Goal: Task Accomplishment & Management: Manage account settings

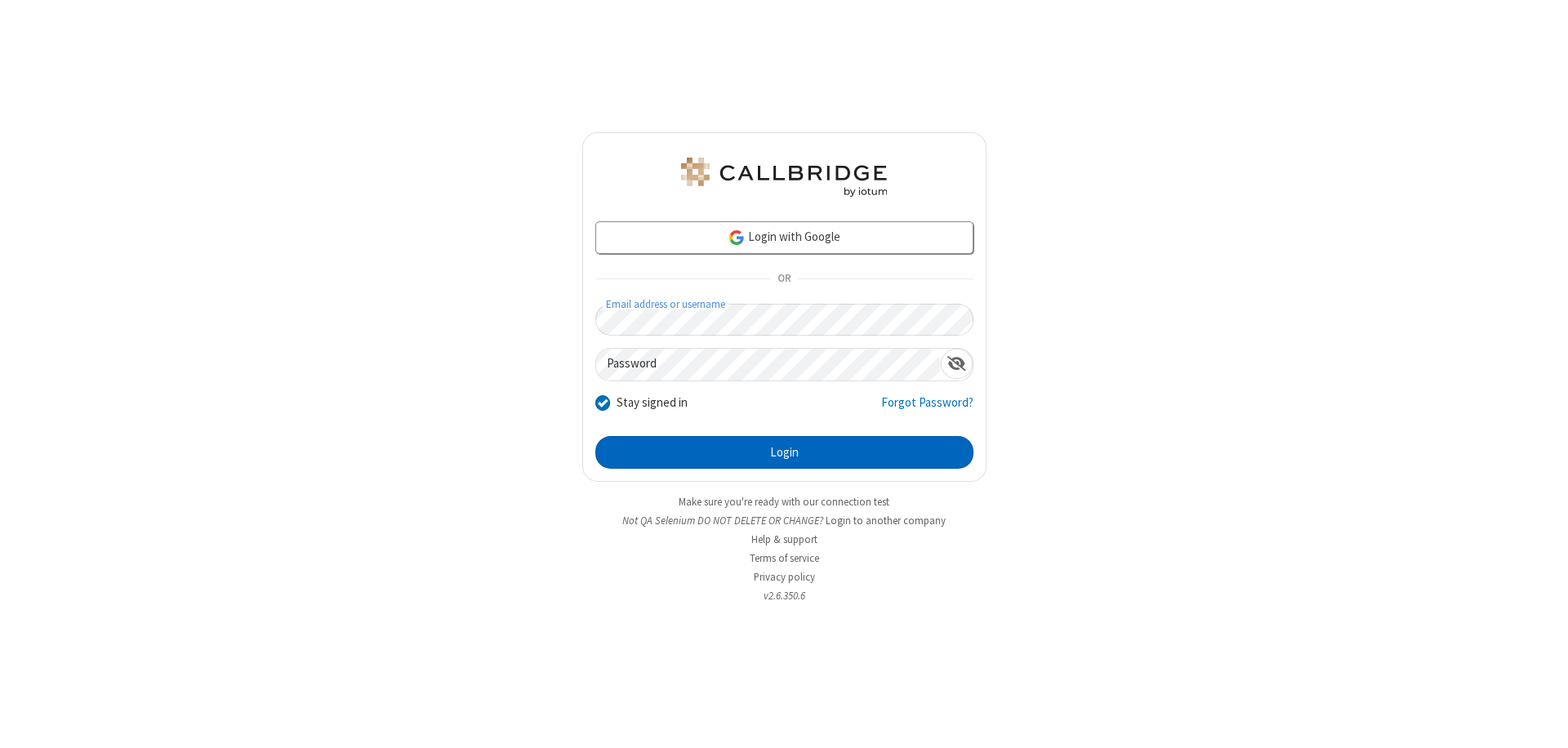
click at [784, 452] on button "Login" at bounding box center [784, 453] width 379 height 33
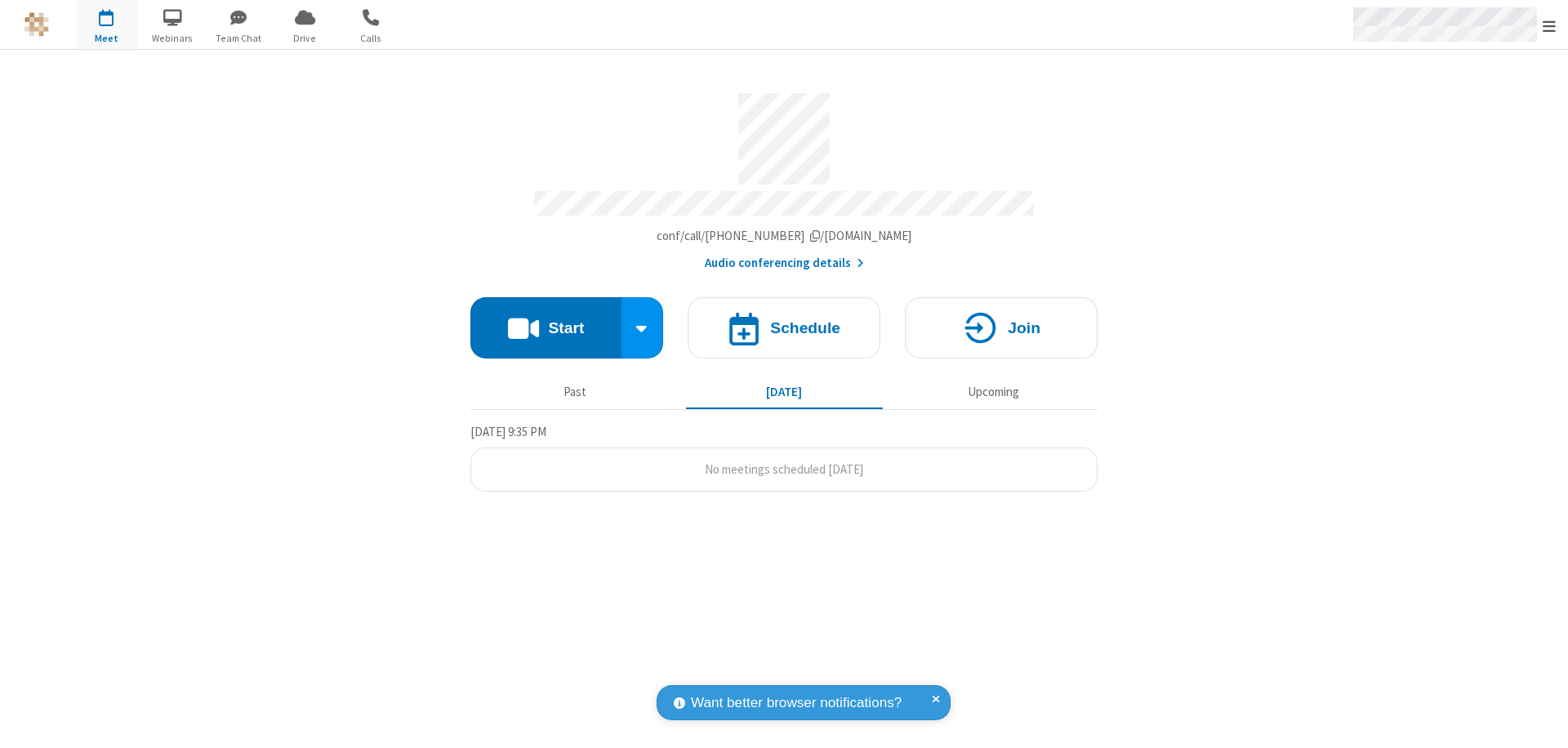
click at [1550, 26] on span "Open menu" at bounding box center [1550, 26] width 13 height 17
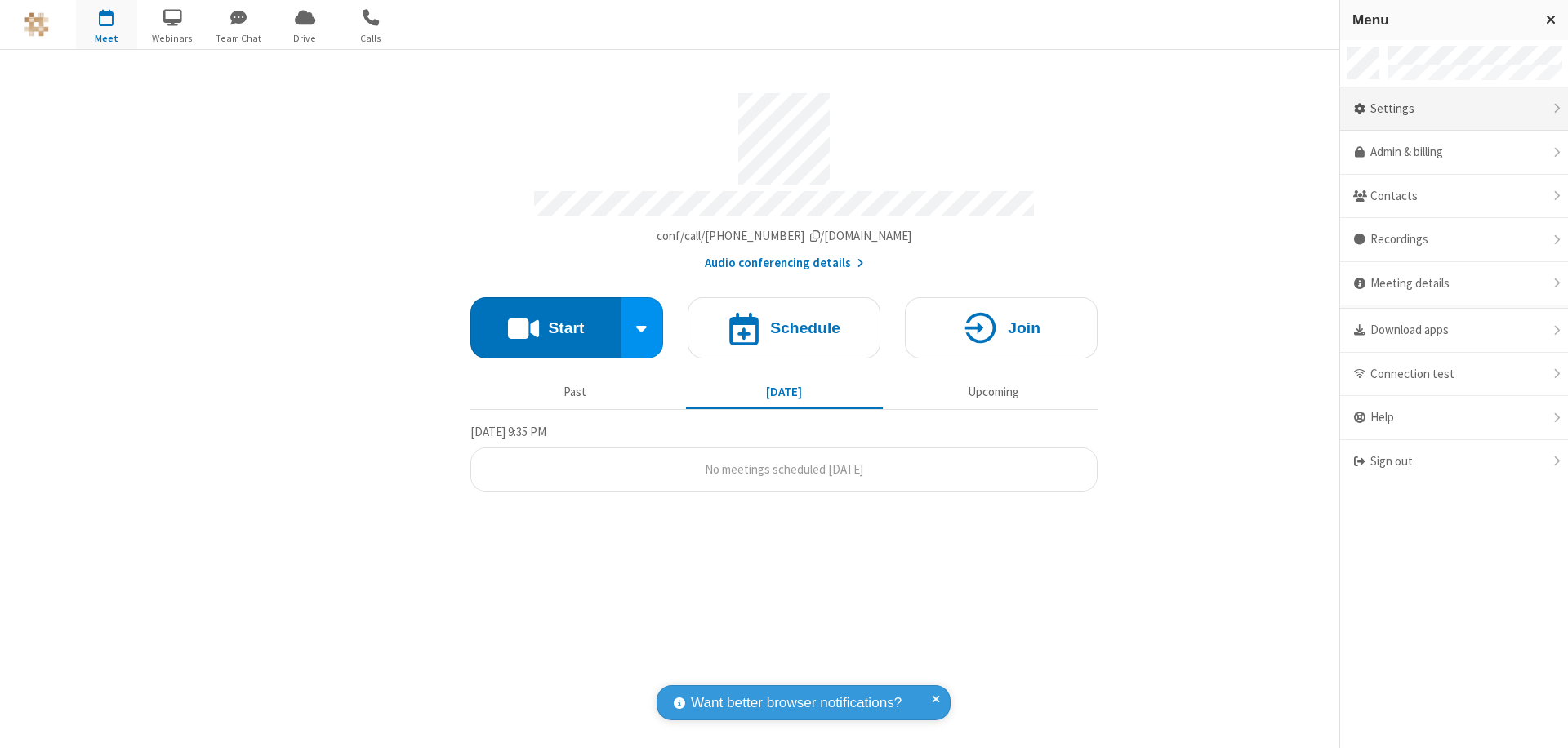
click at [1480, 108] on div "Settings" at bounding box center [1455, 109] width 228 height 44
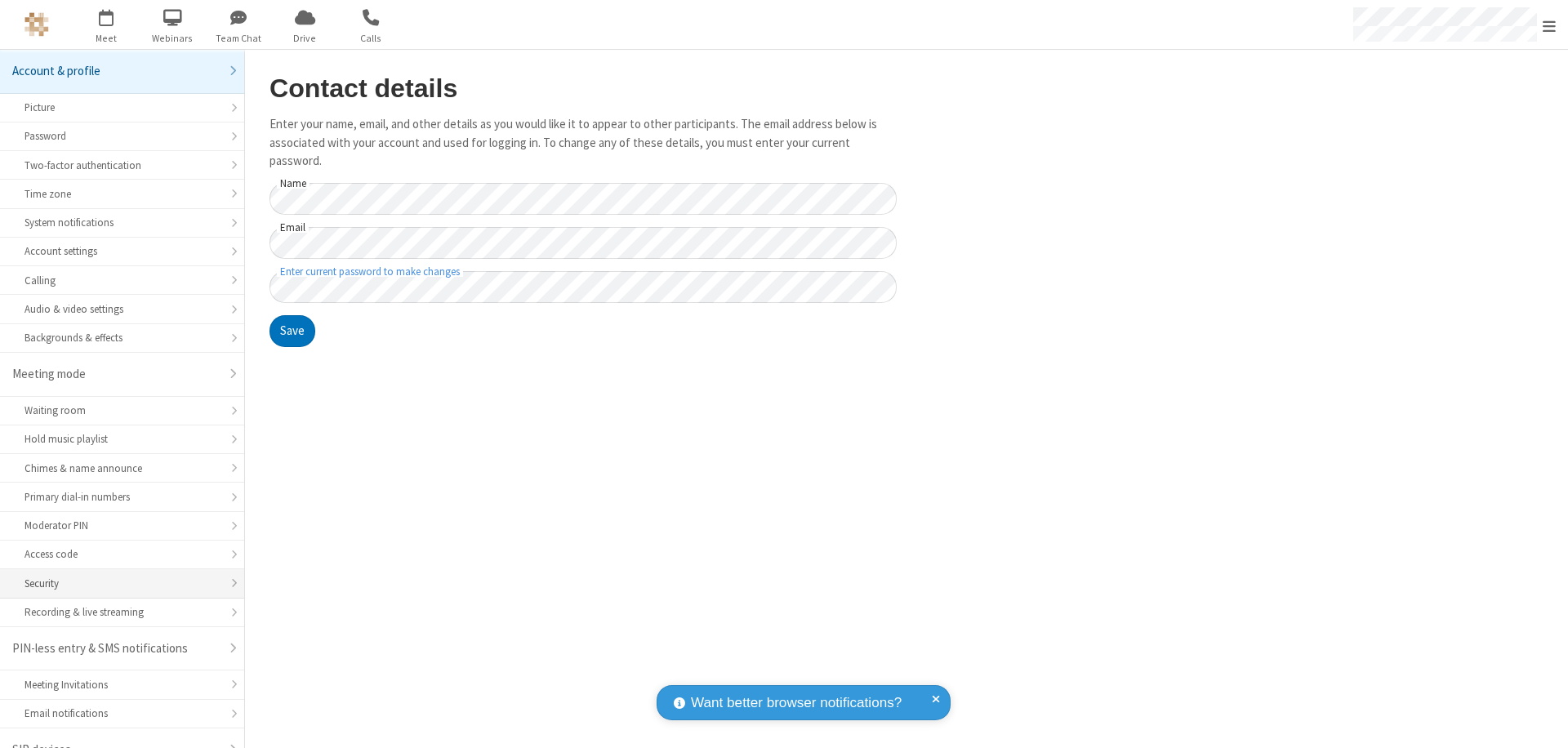
click at [116, 576] on div "Security" at bounding box center [122, 584] width 195 height 16
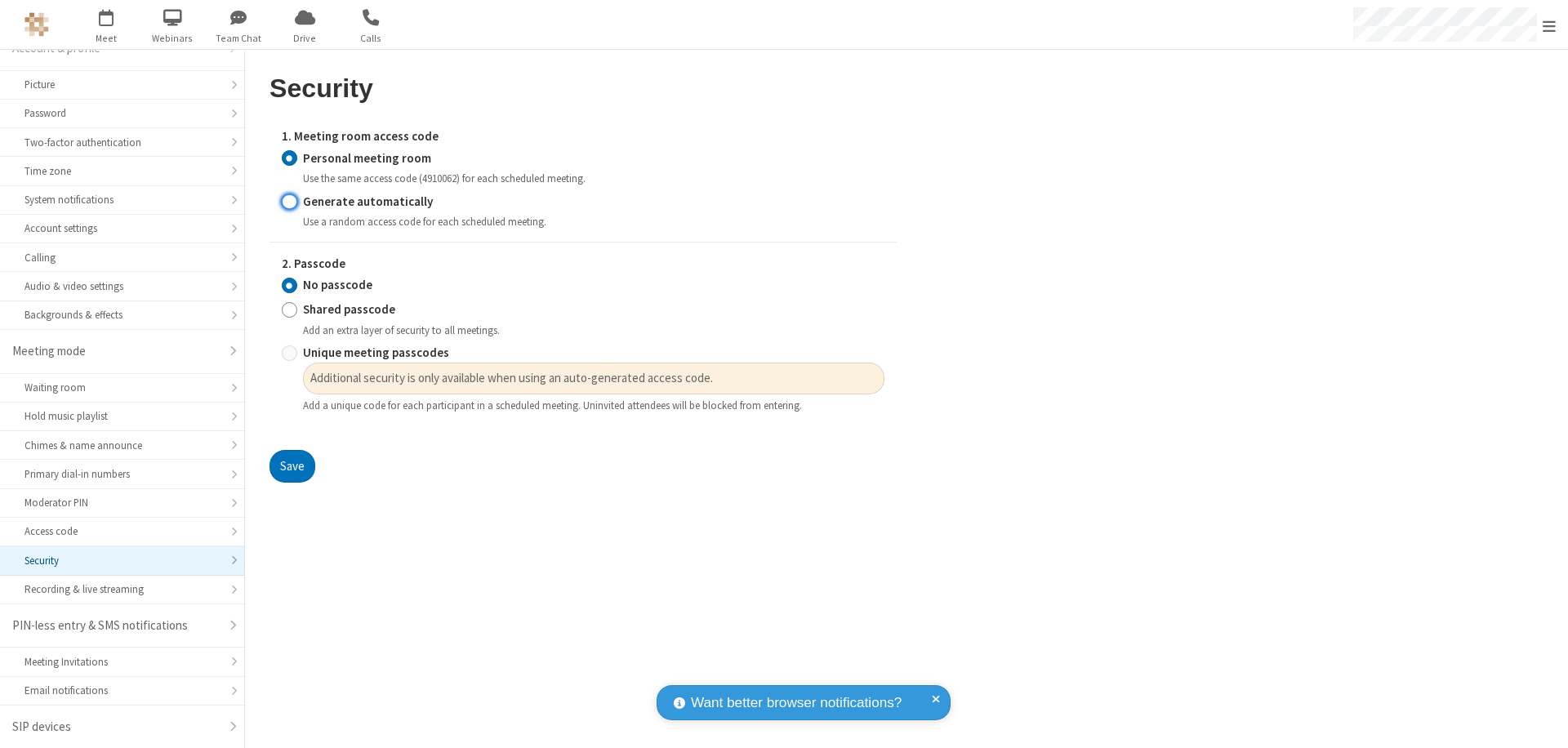
click at [289, 201] on input "Generate automatically" at bounding box center [289, 201] width 16 height 17
radio input "true"
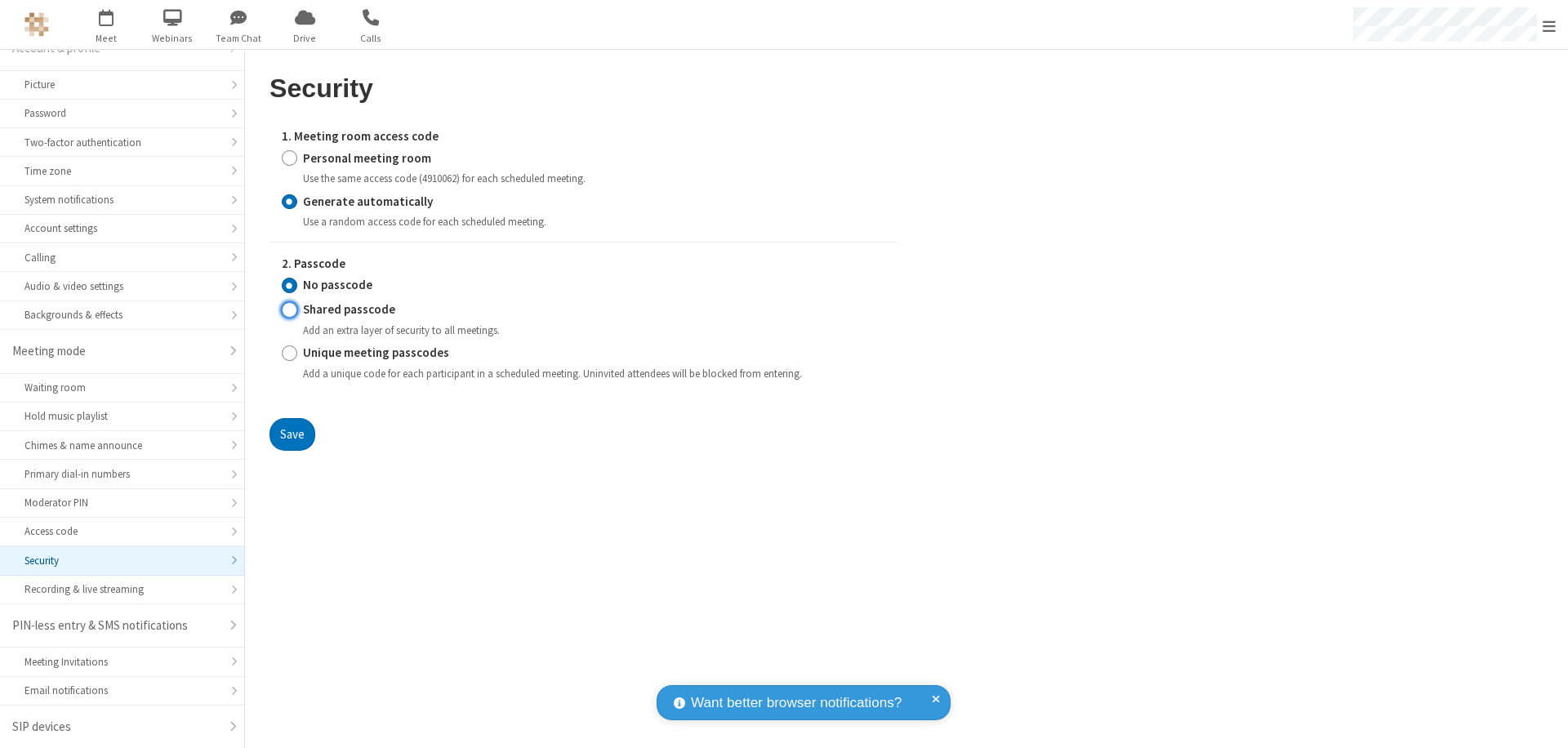
click at [289, 310] on input "Shared passcode" at bounding box center [289, 310] width 16 height 17
radio input "true"
click at [292, 450] on button "Save" at bounding box center [292, 435] width 45 height 33
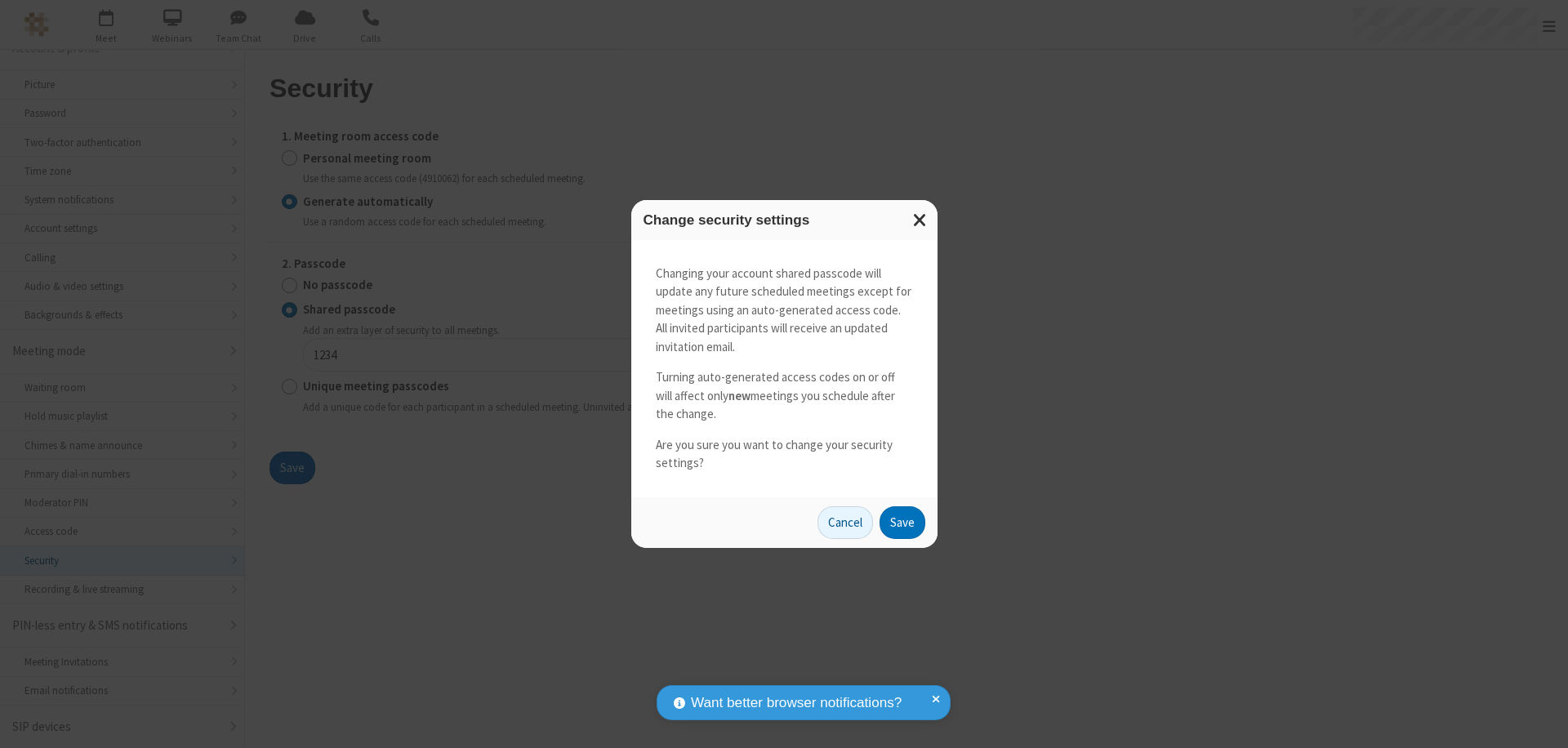
click at [902, 522] on button "Save" at bounding box center [902, 523] width 45 height 33
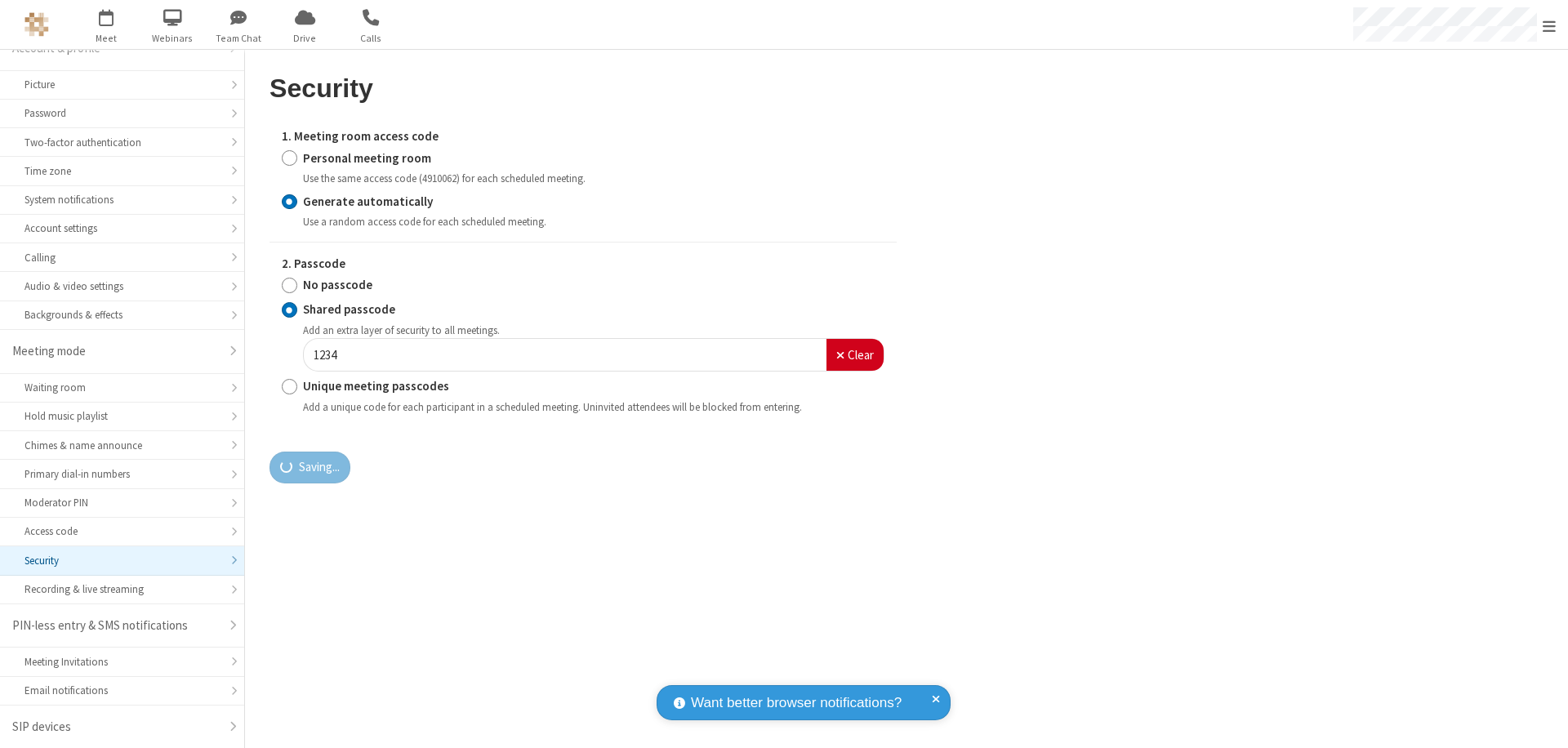
click at [1550, 26] on span "Open menu" at bounding box center [1550, 26] width 13 height 17
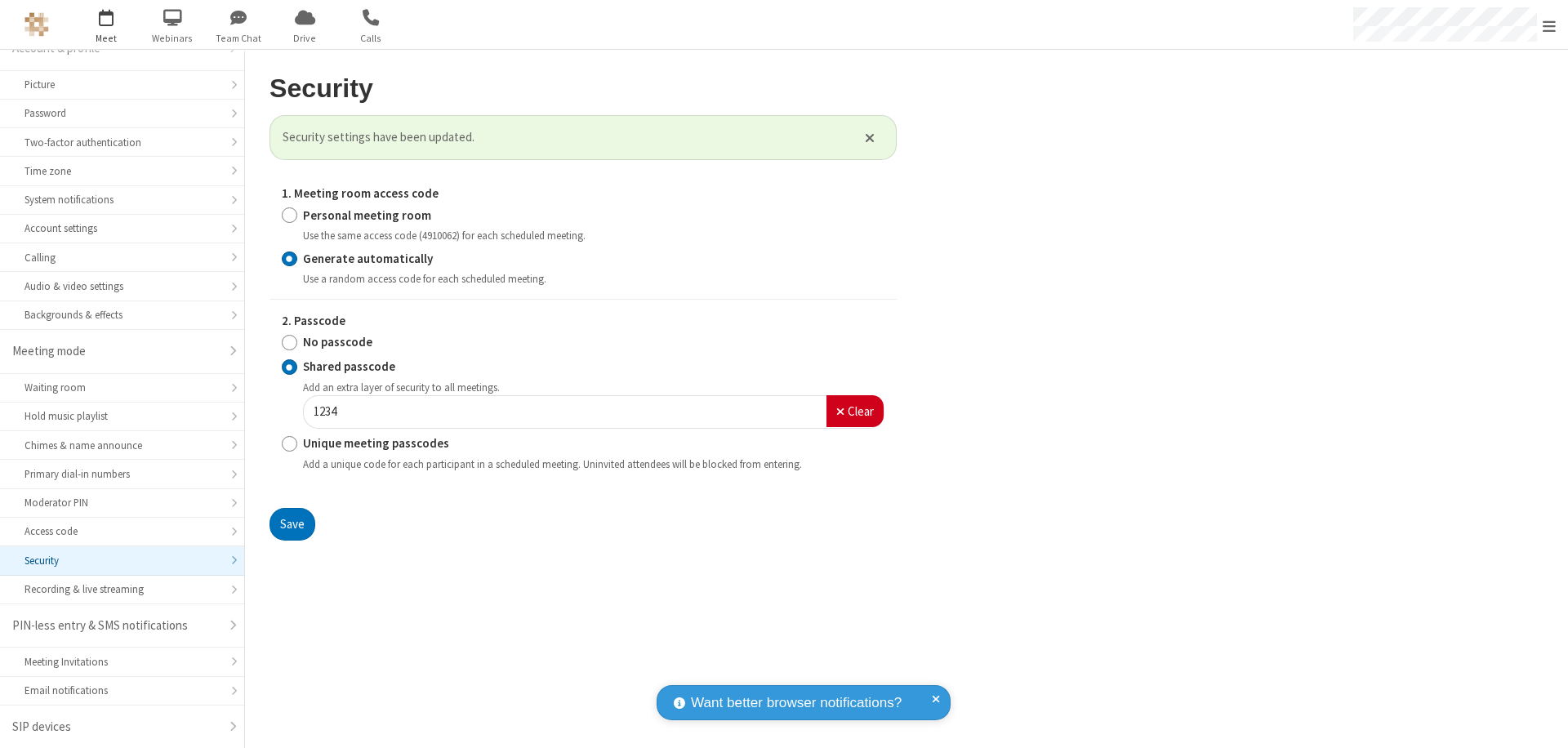
click at [106, 25] on span "button" at bounding box center [107, 17] width 61 height 28
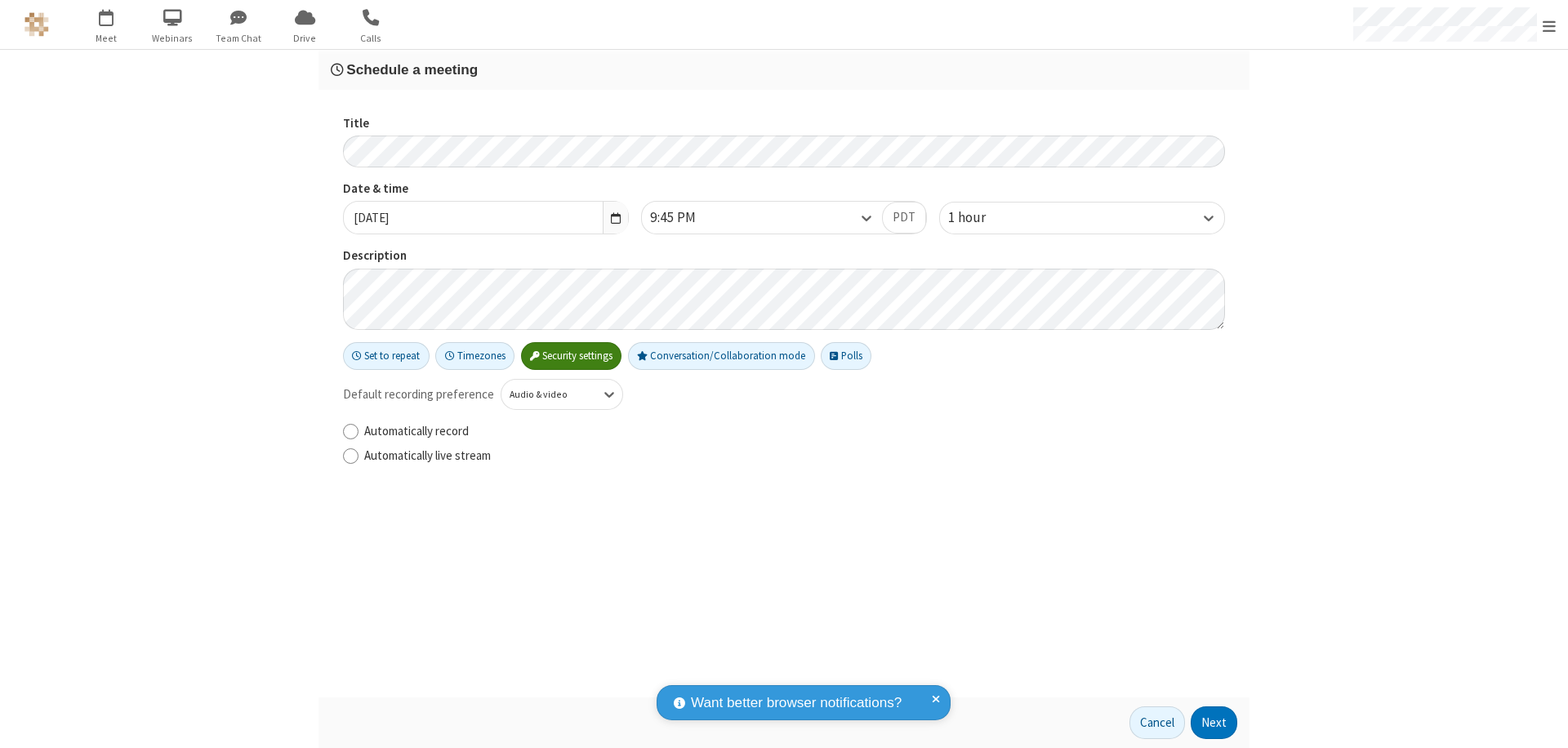
click at [784, 69] on h3 "Schedule a meeting" at bounding box center [784, 69] width 907 height 16
click at [1214, 723] on button "Next" at bounding box center [1214, 723] width 46 height 33
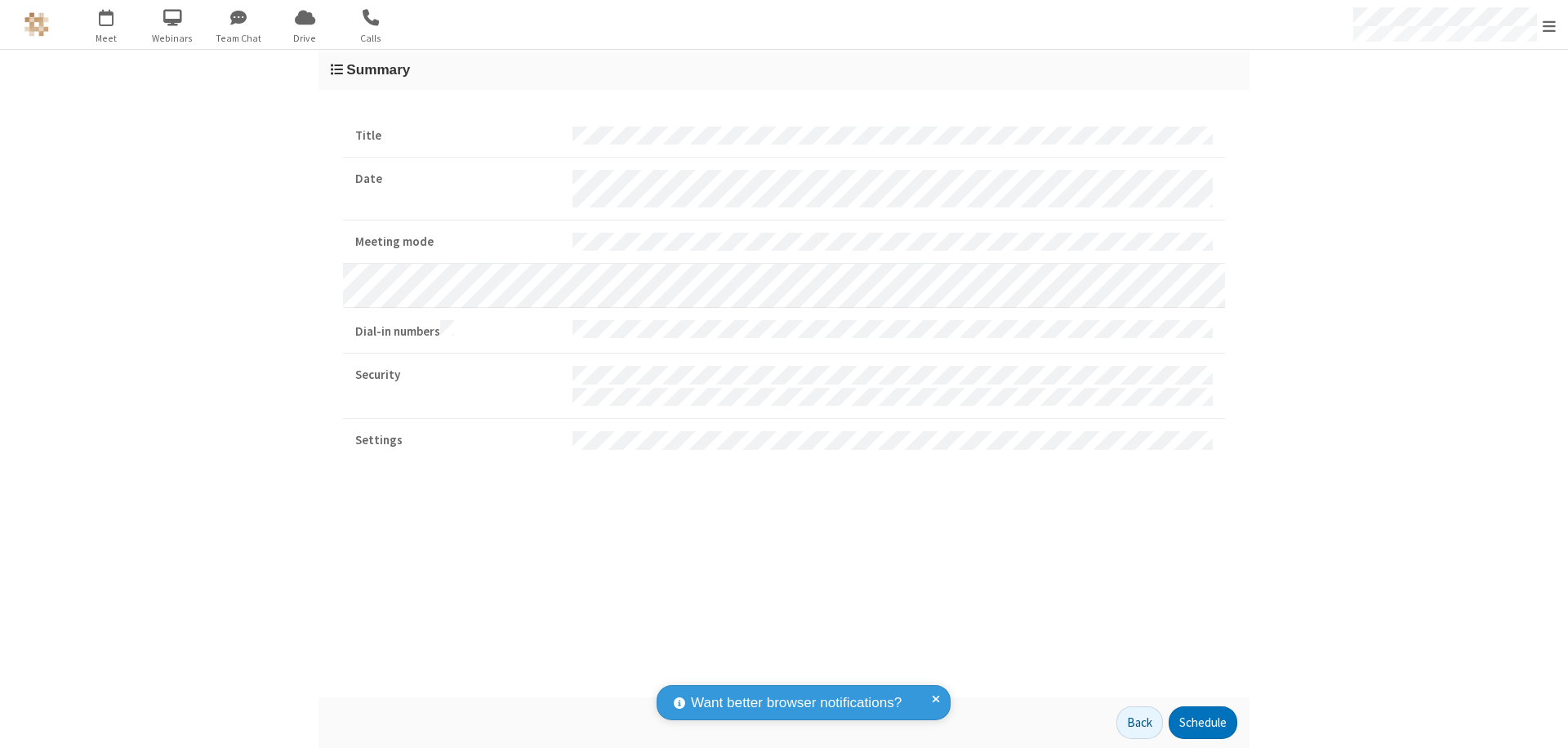
click at [1203, 723] on button "Schedule" at bounding box center [1203, 723] width 69 height 33
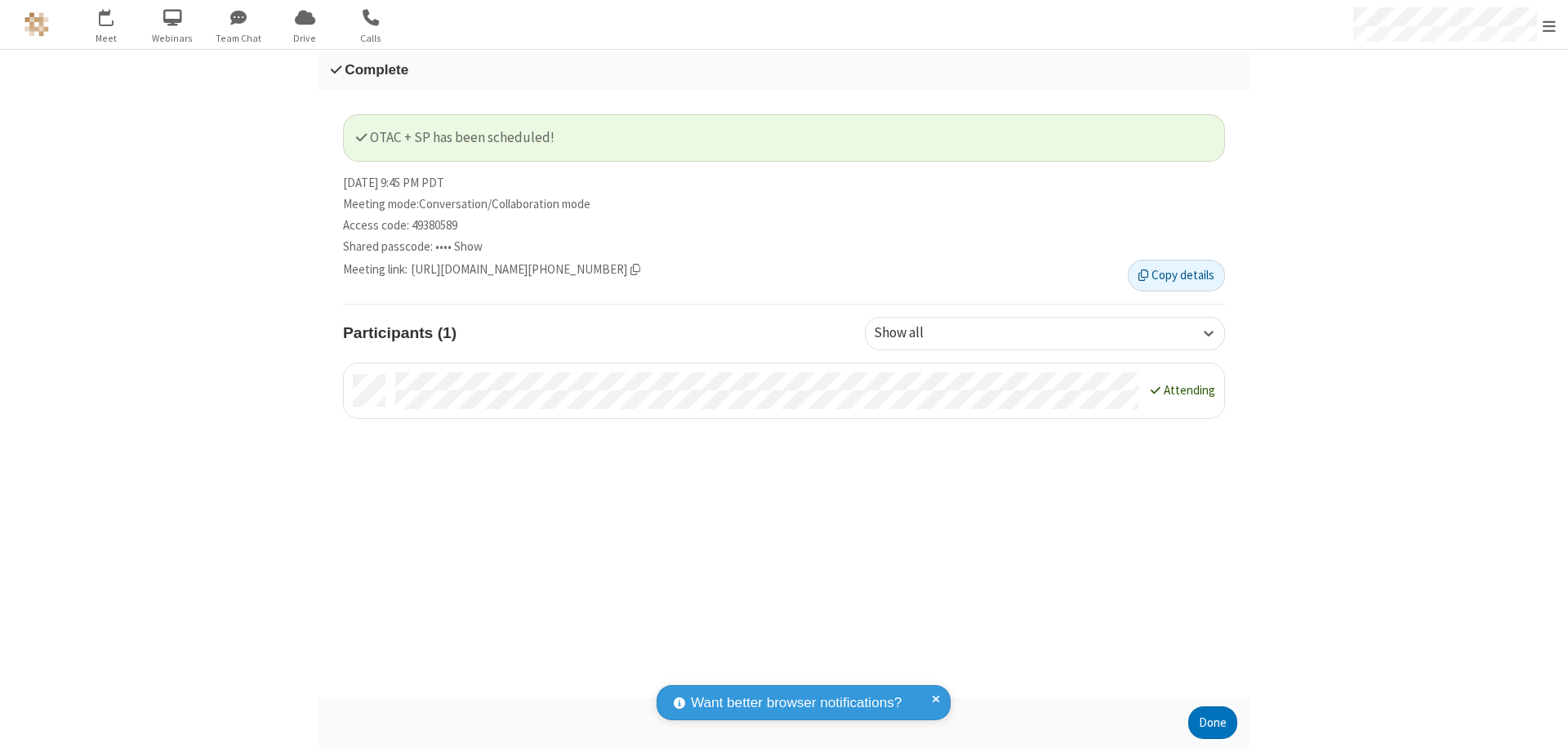
click at [1550, 25] on span "Open menu" at bounding box center [1550, 26] width 13 height 17
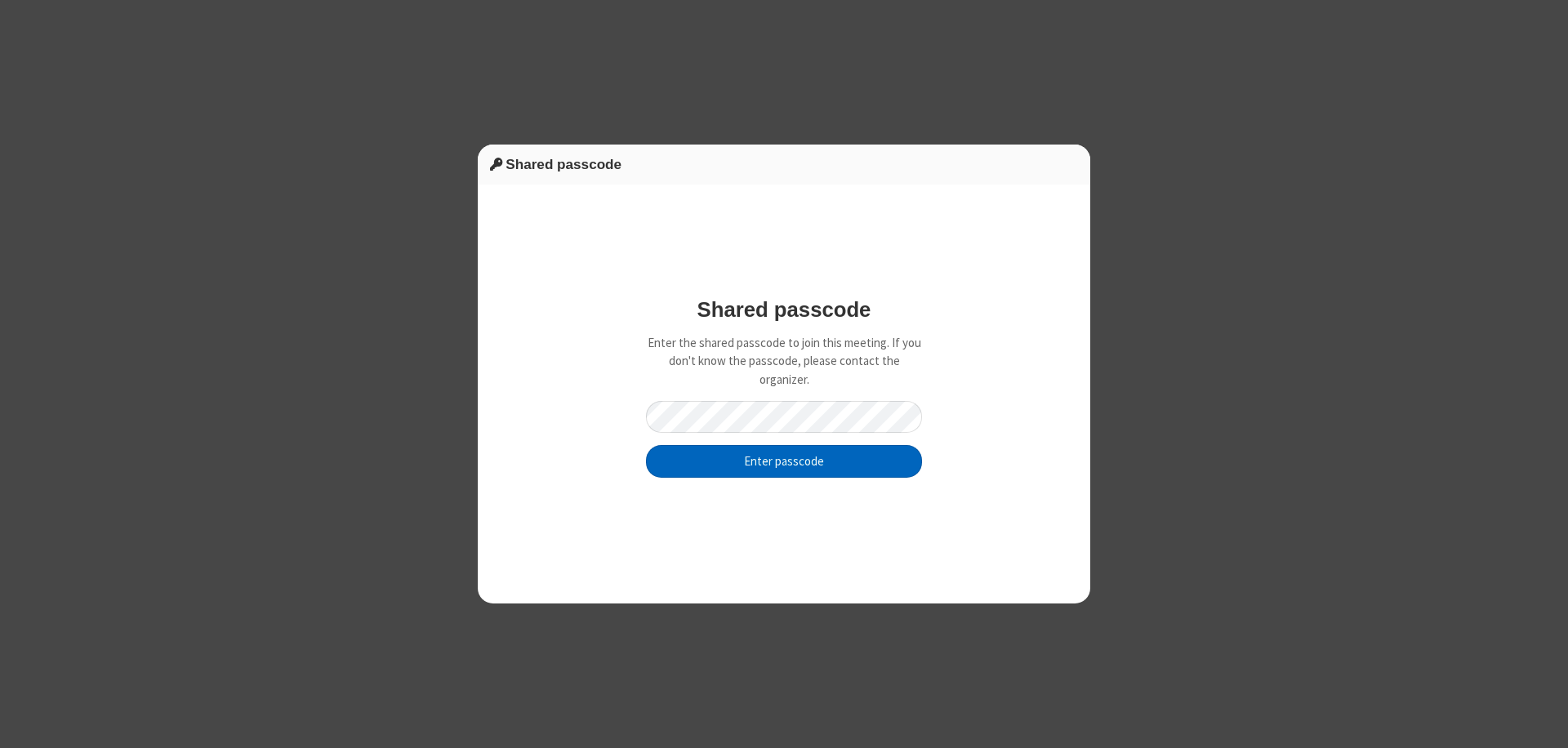
click at [784, 460] on button "Enter passcode" at bounding box center [784, 462] width 276 height 33
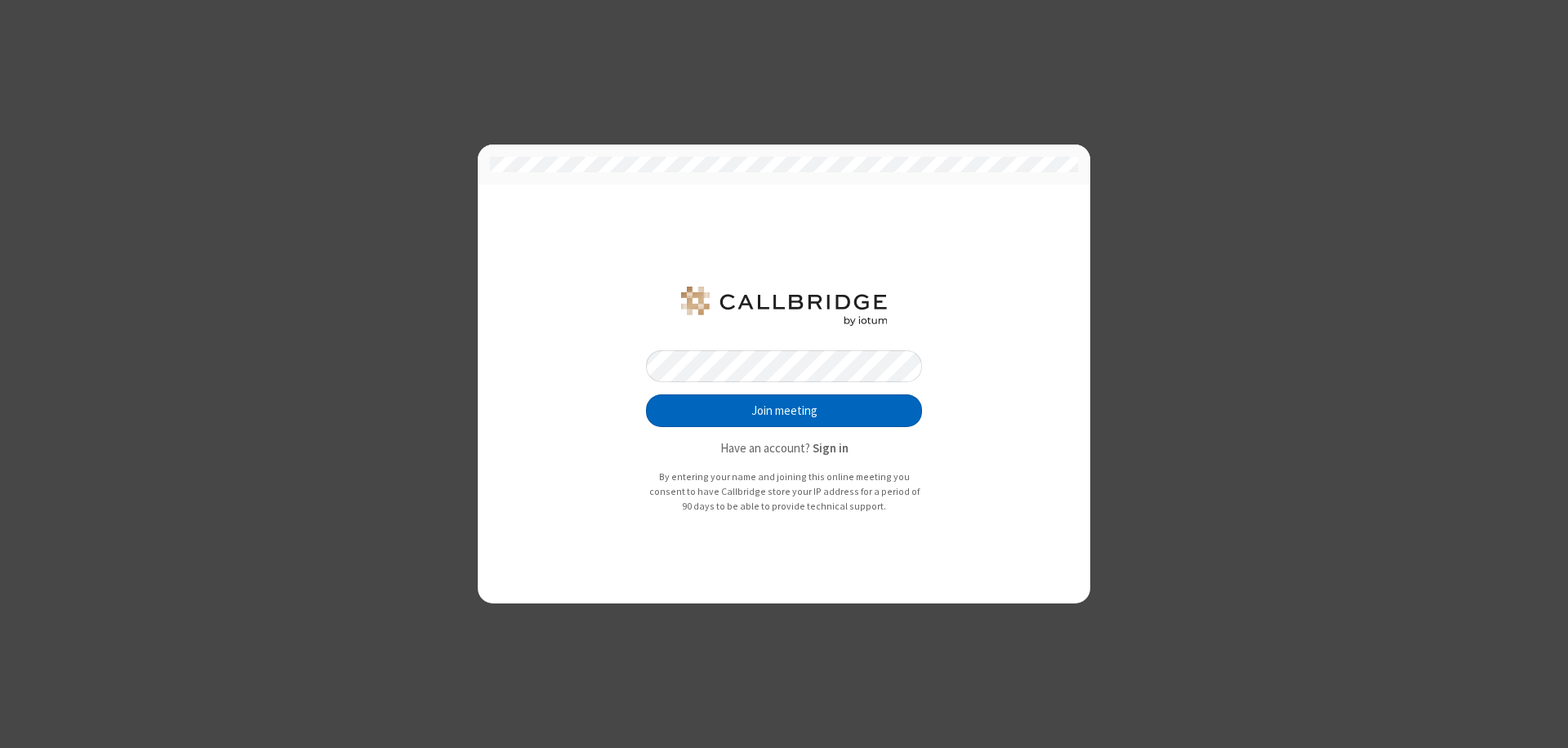
click at [784, 411] on button "Join meeting" at bounding box center [784, 411] width 276 height 33
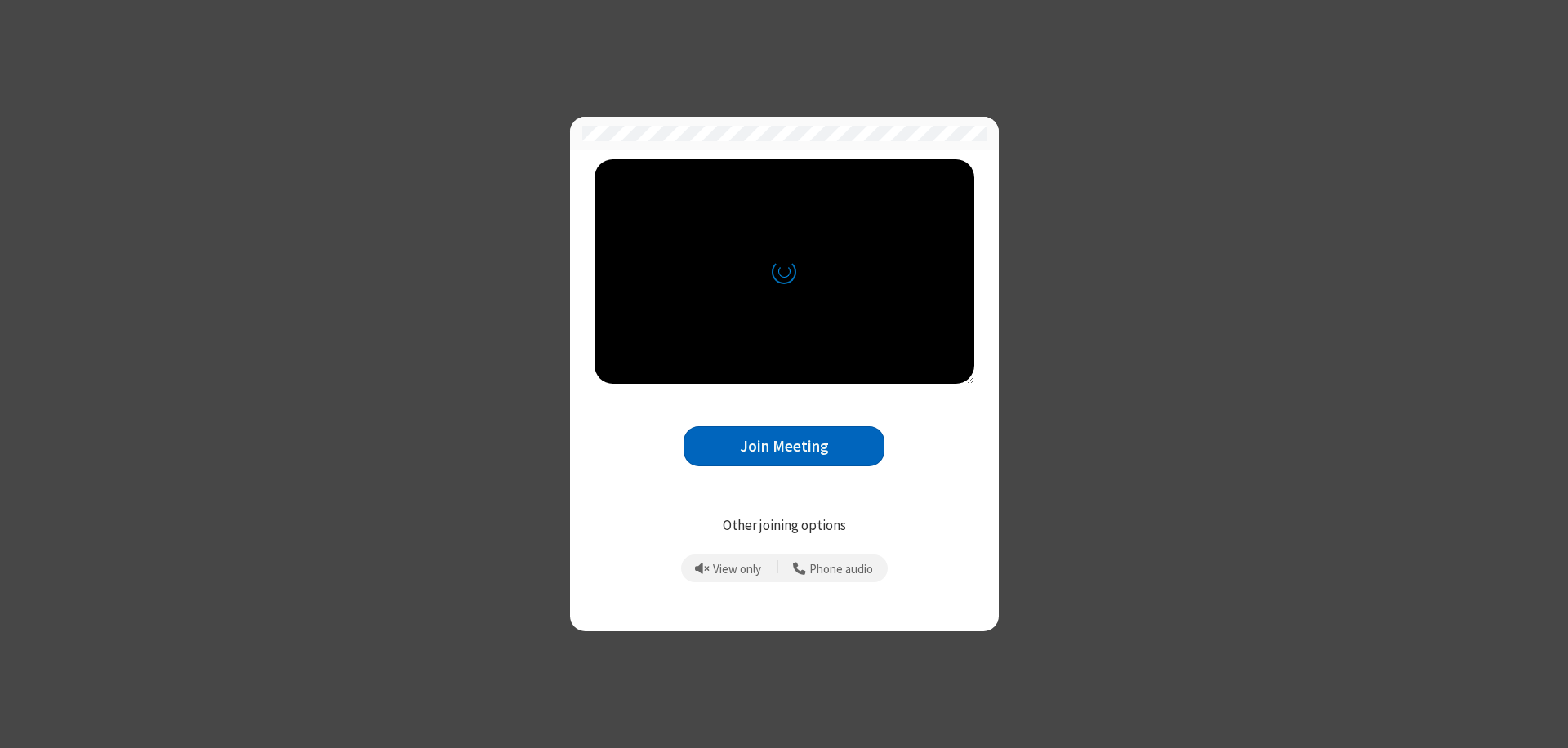
click at [784, 446] on button "Join Meeting" at bounding box center [784, 446] width 201 height 40
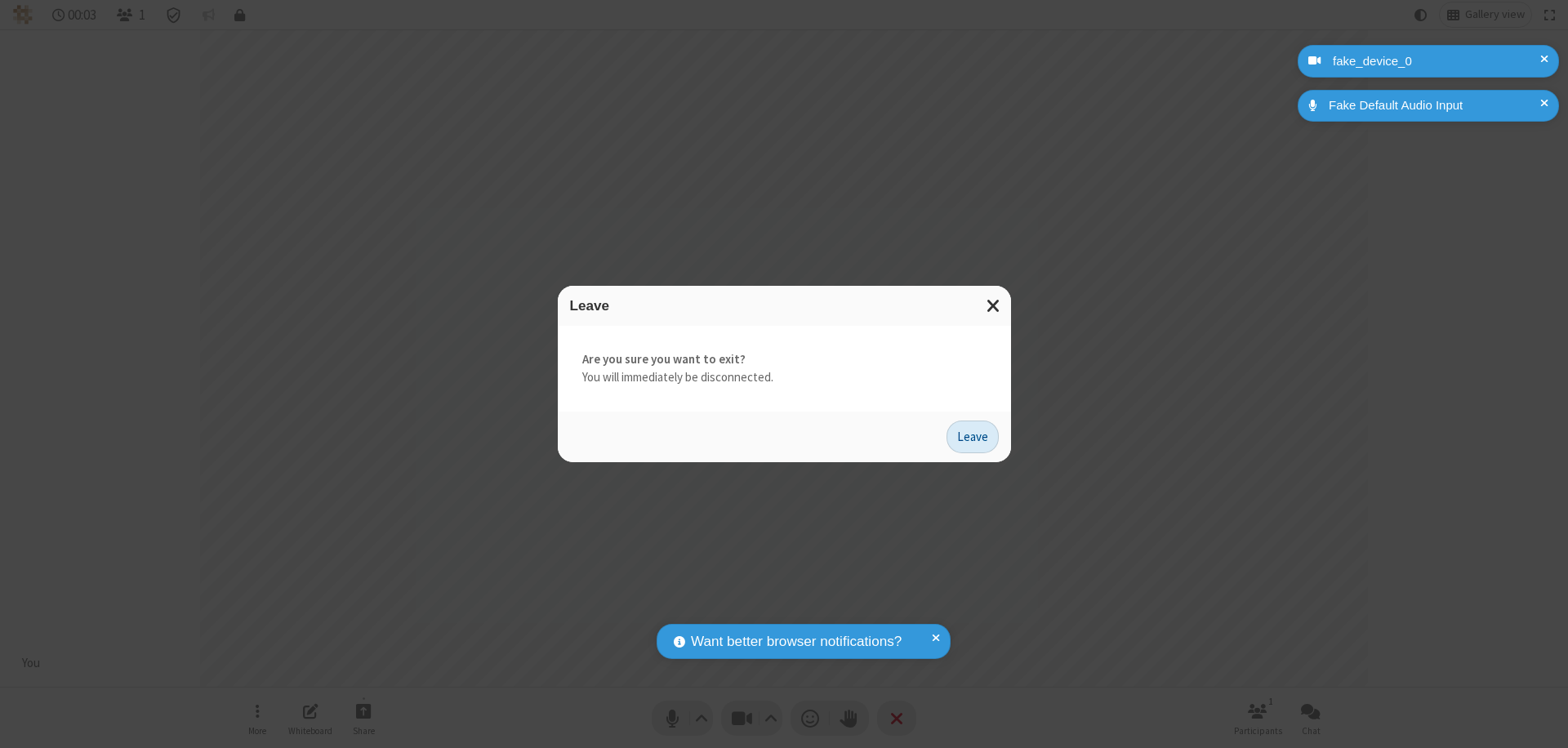
click at [973, 436] on button "Leave" at bounding box center [972, 437] width 52 height 33
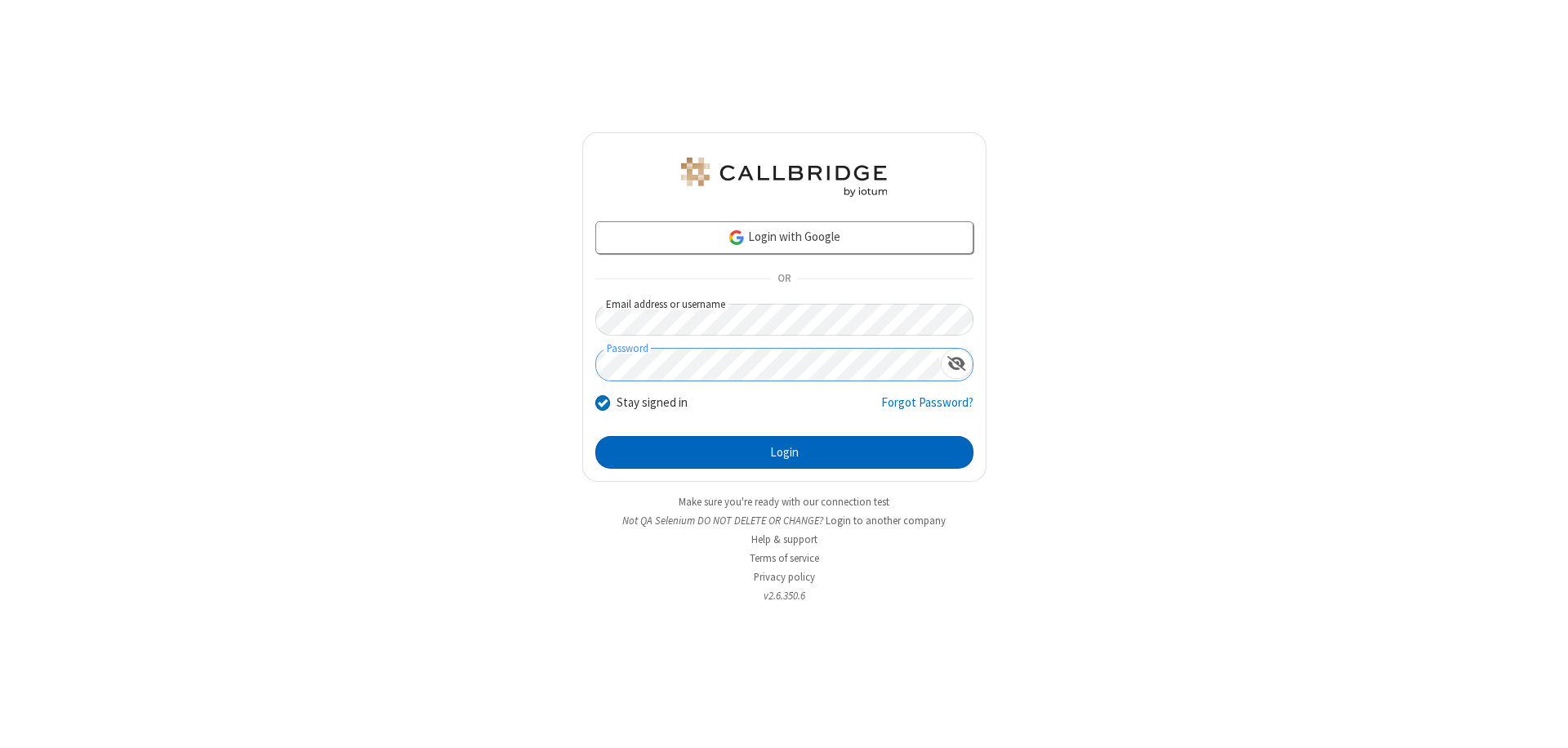
click at [784, 452] on button "Login" at bounding box center [784, 453] width 379 height 33
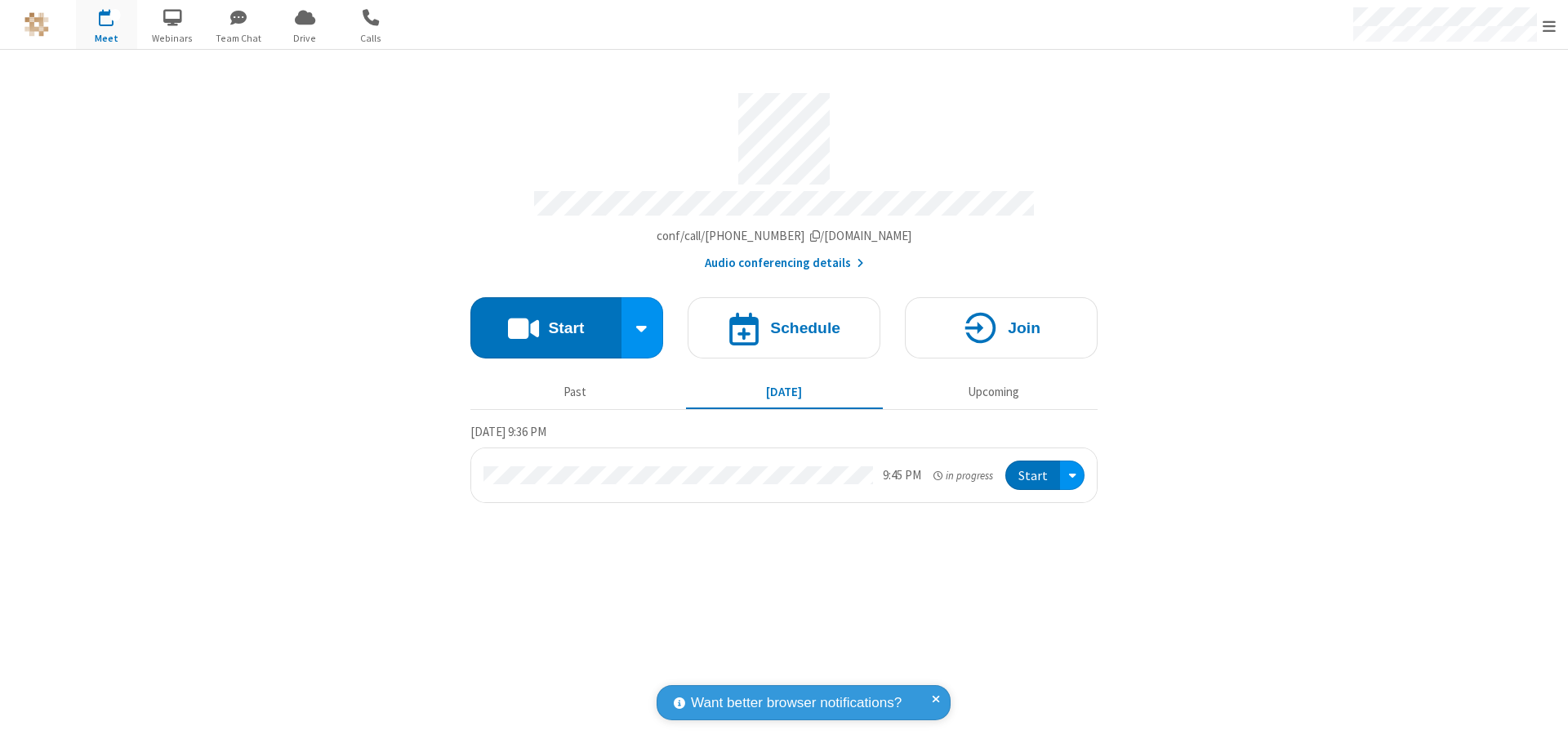
click at [1550, 26] on span "Open menu" at bounding box center [1550, 26] width 13 height 17
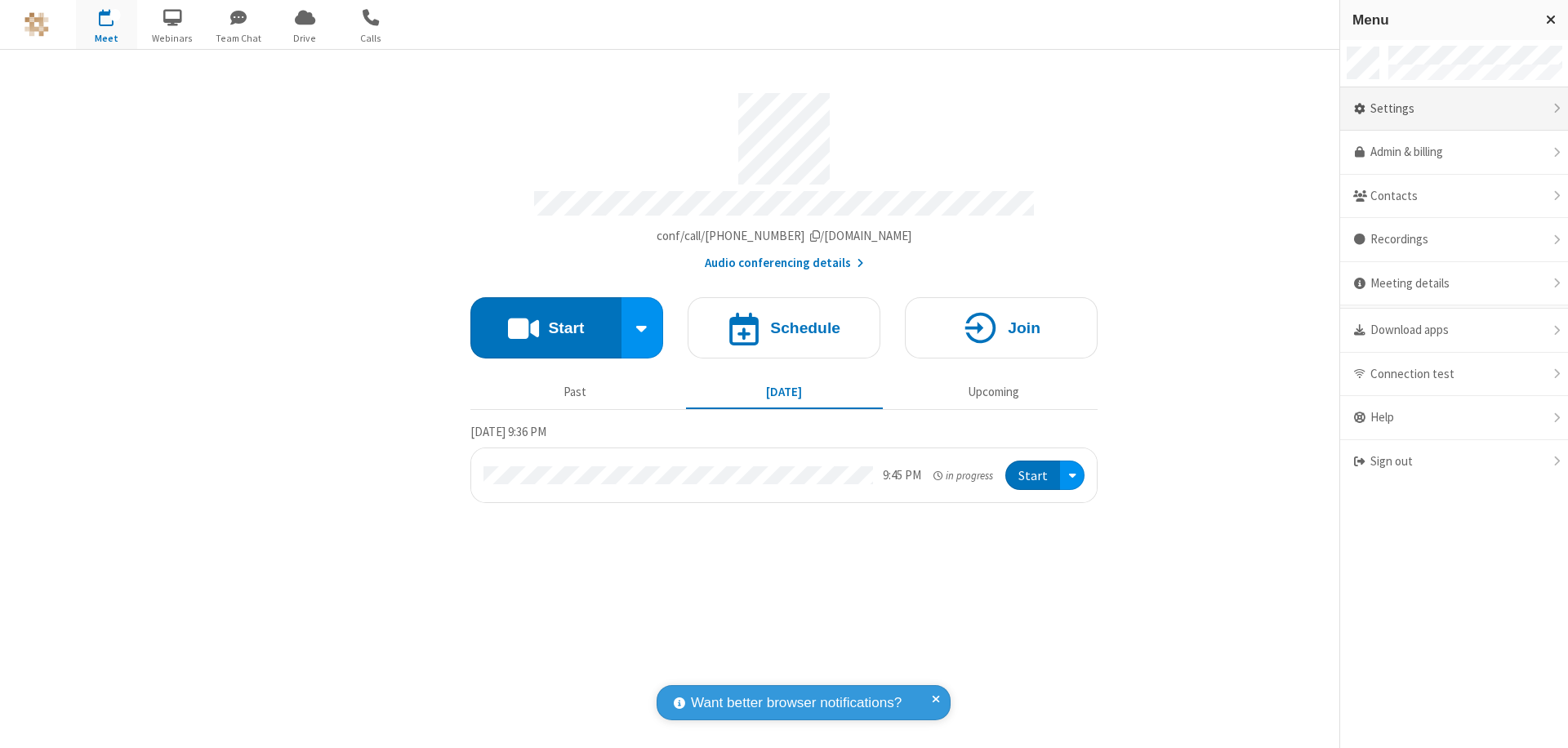
click at [1454, 108] on div "Settings" at bounding box center [1455, 109] width 228 height 44
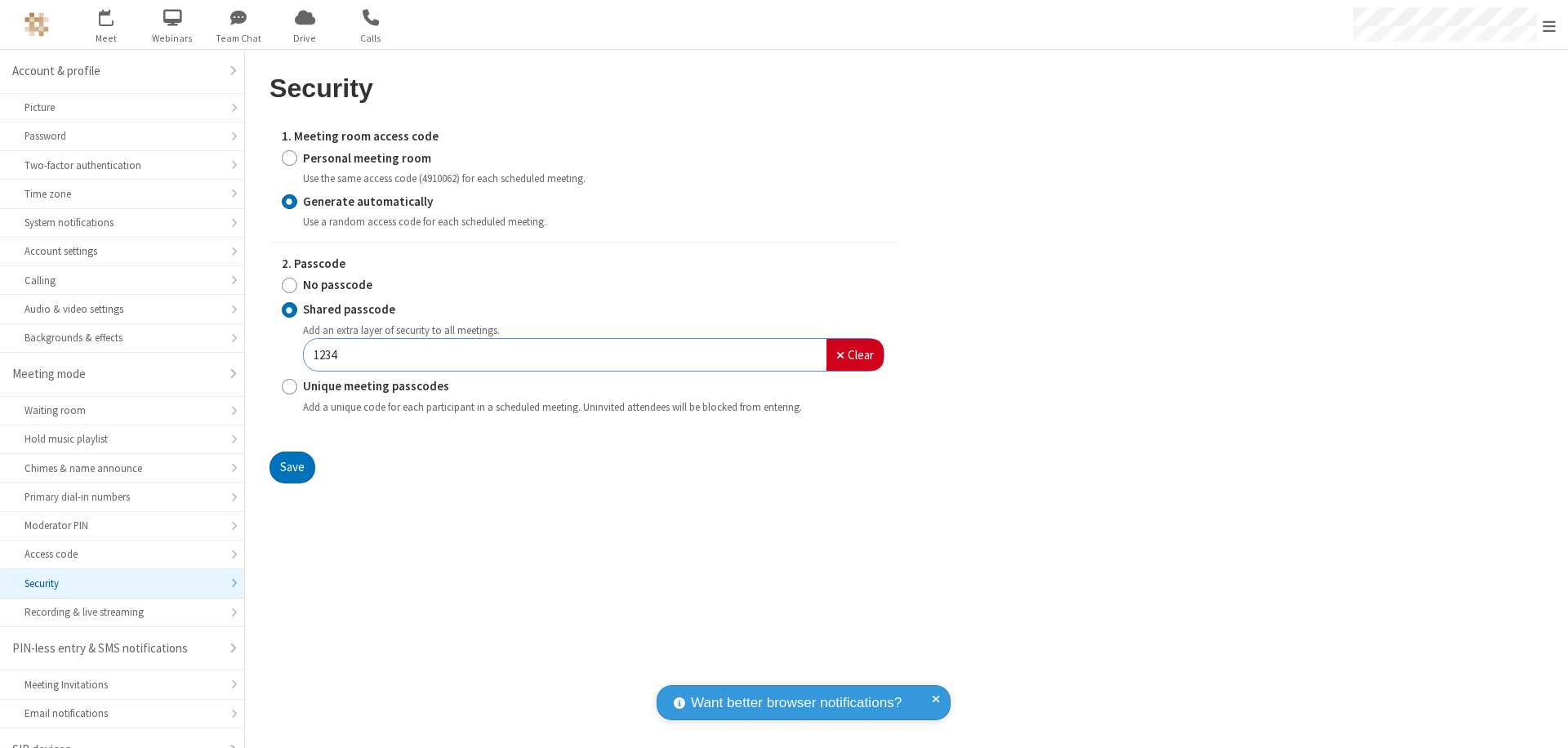
scroll to position [23, 0]
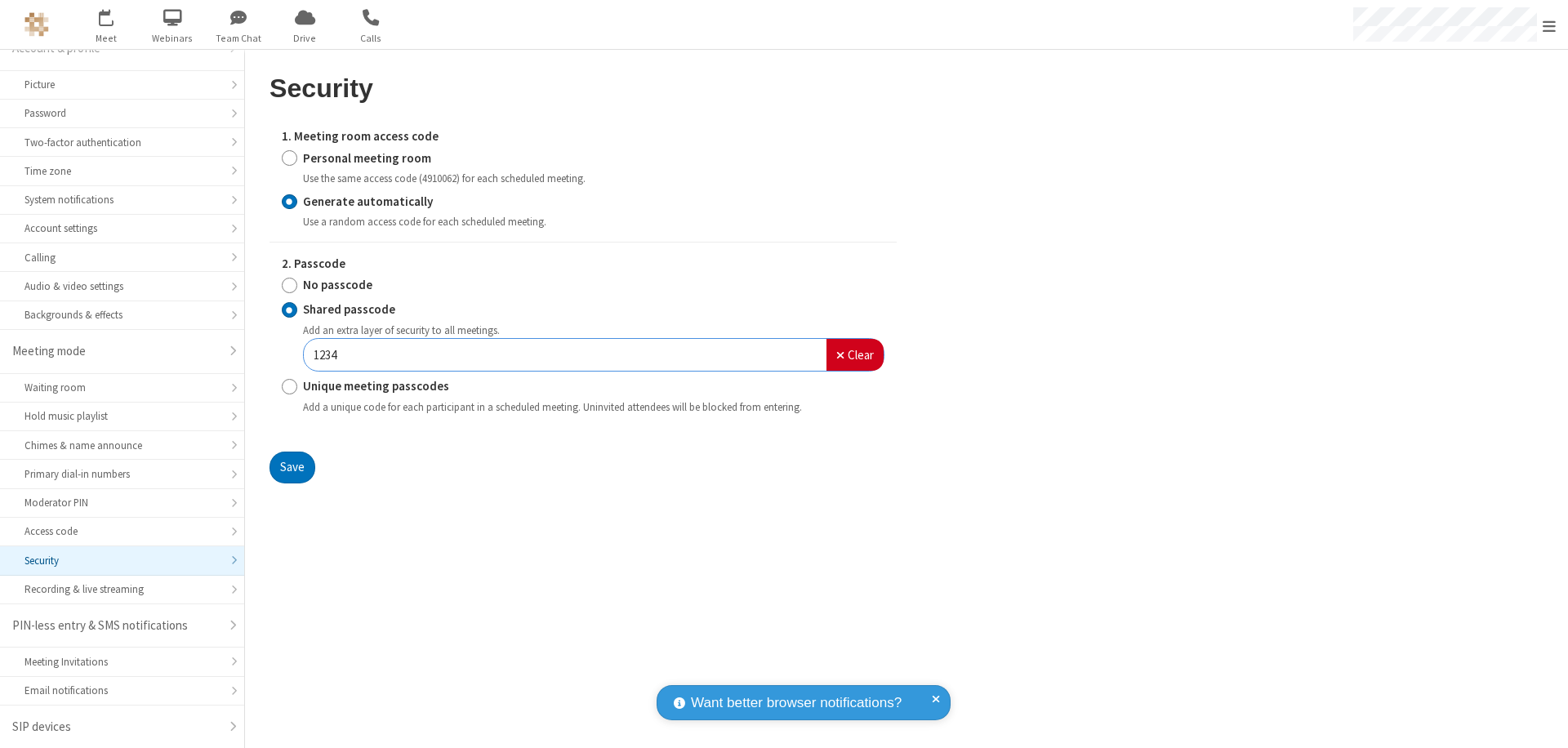
click at [289, 158] on input "Personal meeting room" at bounding box center [289, 158] width 16 height 17
radio input "true"
click at [289, 285] on input "No passcode" at bounding box center [289, 285] width 16 height 17
radio input "true"
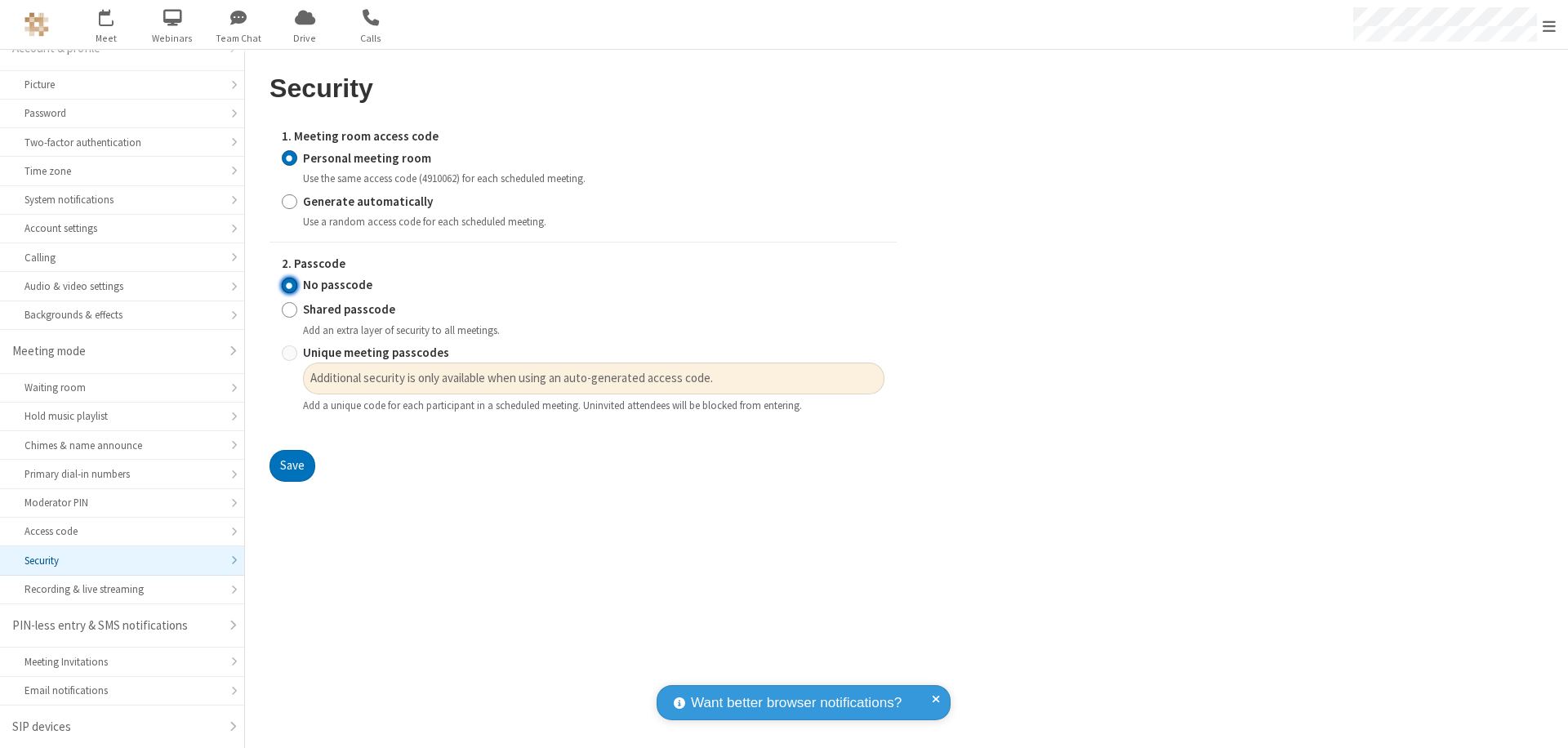
click at [292, 466] on button "Save" at bounding box center [292, 467] width 45 height 33
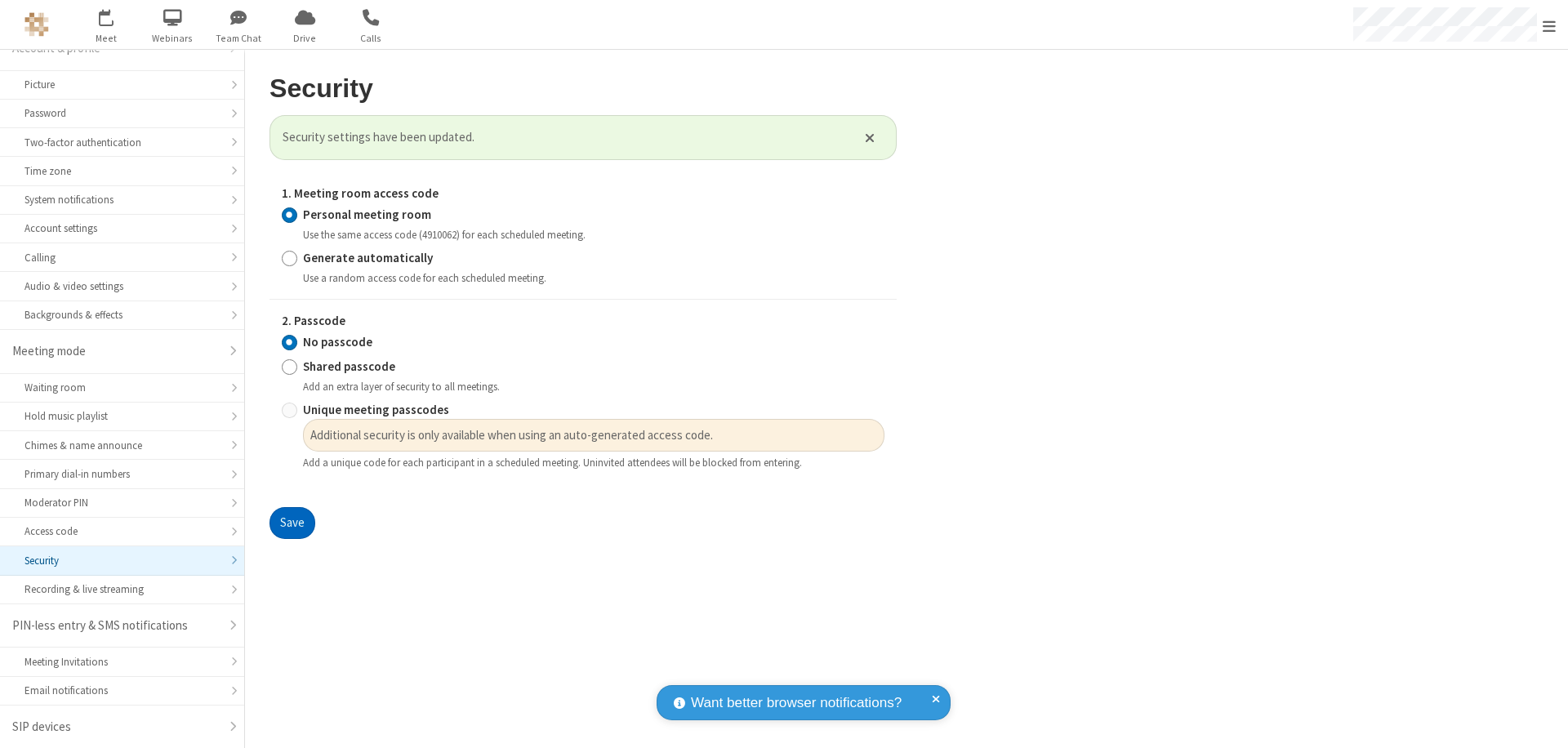
click at [1550, 25] on span "Open menu" at bounding box center [1550, 26] width 13 height 17
click at [1567, 461] on span at bounding box center [1589, 461] width 15 height 13
